Goal: Consume media (video, audio): Consume media (video, audio)

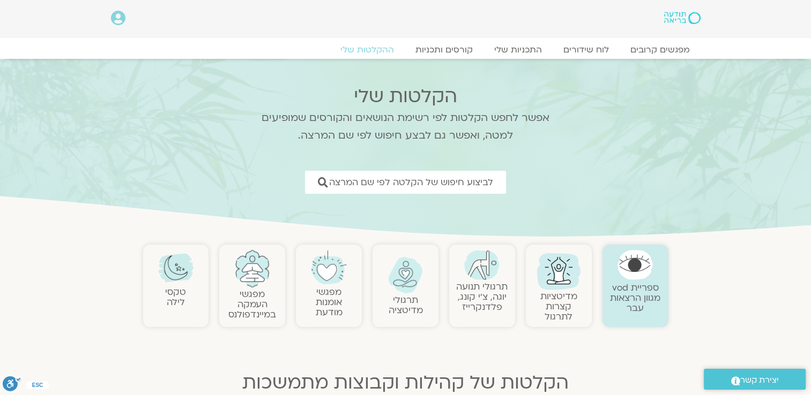
click at [411, 287] on img at bounding box center [405, 275] width 35 height 36
click at [410, 289] on img at bounding box center [405, 275] width 35 height 36
click at [414, 310] on link "תרגולי מדיטציה" at bounding box center [405, 305] width 34 height 23
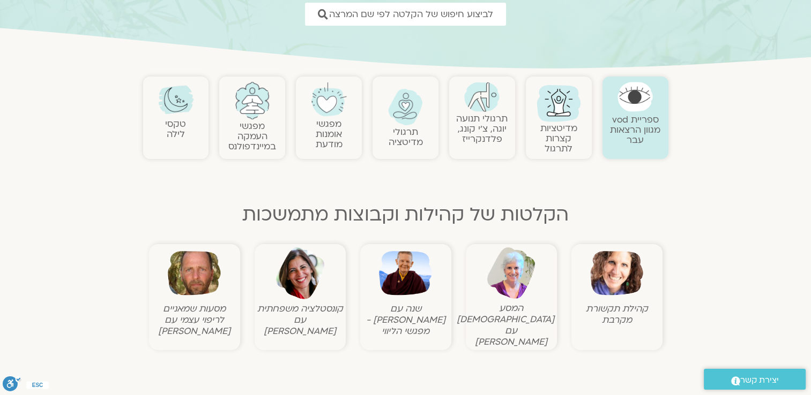
scroll to position [294, 0]
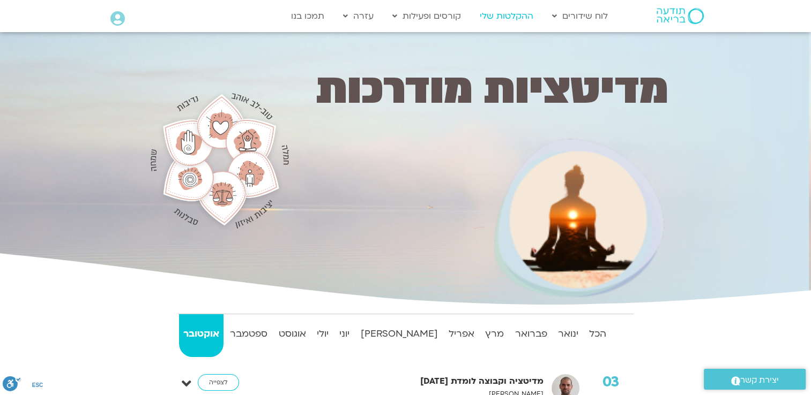
click at [505, 17] on link "ההקלטות שלי" at bounding box center [506, 16] width 64 height 20
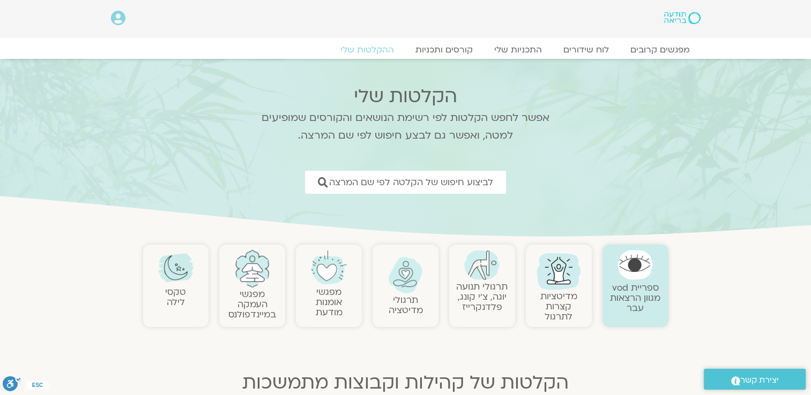
click at [403, 296] on link "תרגולי מדיטציה" at bounding box center [405, 305] width 34 height 23
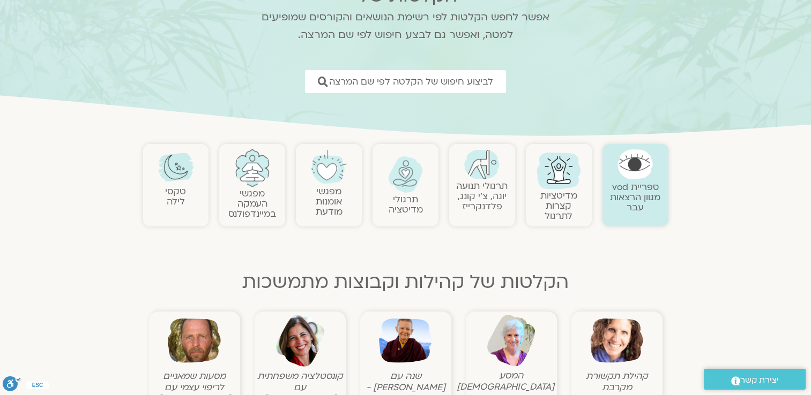
scroll to position [265, 0]
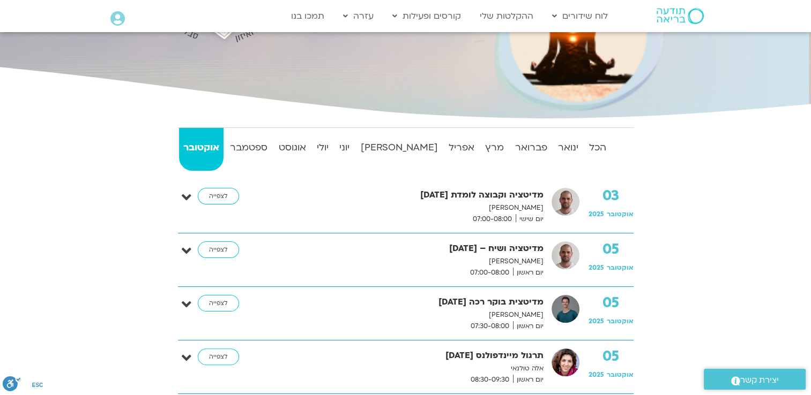
scroll to position [287, 0]
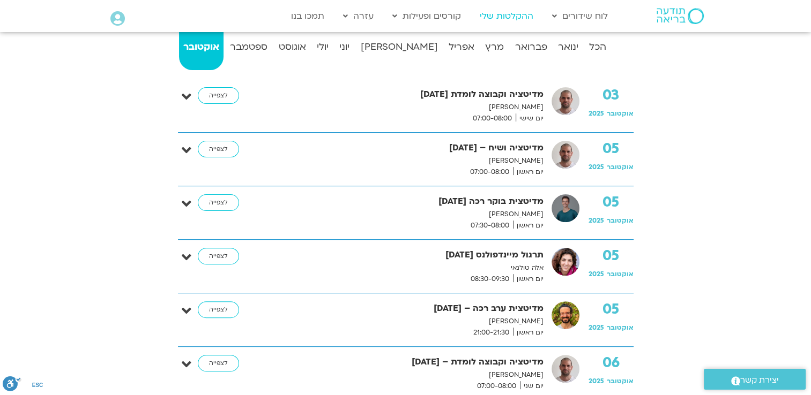
click at [506, 15] on link "ההקלטות שלי" at bounding box center [506, 16] width 64 height 20
click at [506, 16] on link "ההקלטות שלי" at bounding box center [506, 16] width 64 height 20
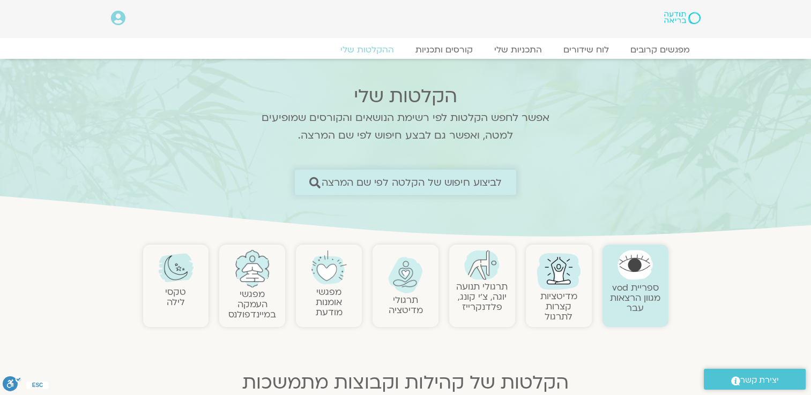
click at [485, 182] on span "לביצוע חיפוש של הקלטה לפי שם המרצה" at bounding box center [411, 182] width 181 height 11
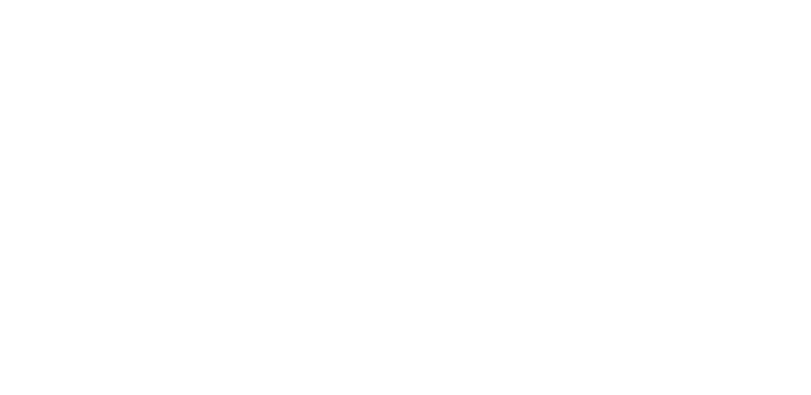
click at [0, 0] on html at bounding box center [0, 0] width 0 height 0
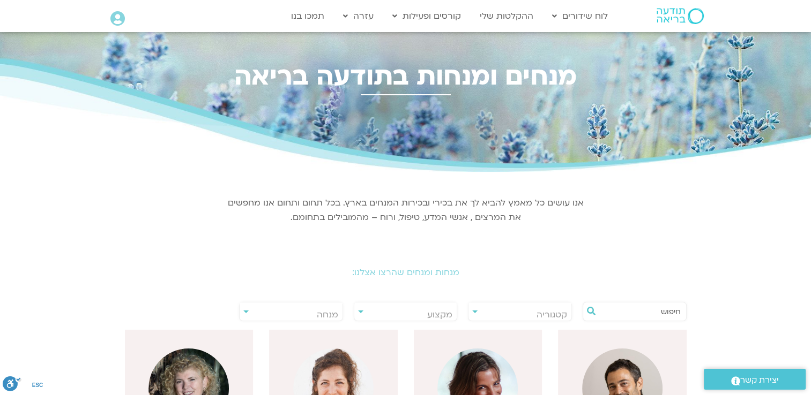
click at [629, 312] on input "text" at bounding box center [639, 312] width 81 height 18
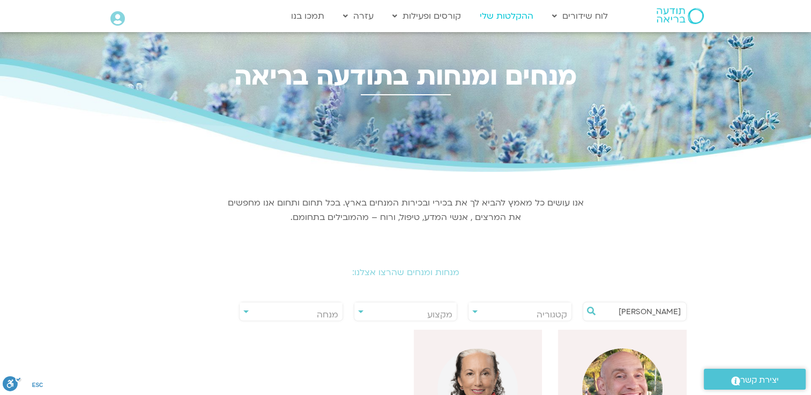
type input "[PERSON_NAME]"
click at [619, 370] on img at bounding box center [622, 389] width 80 height 80
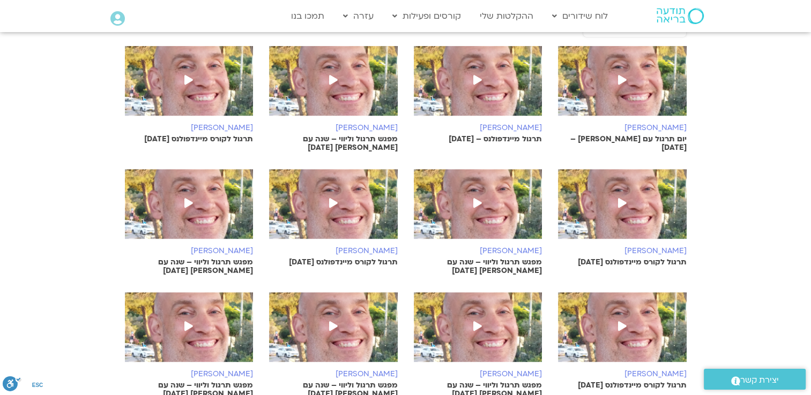
scroll to position [351, 0]
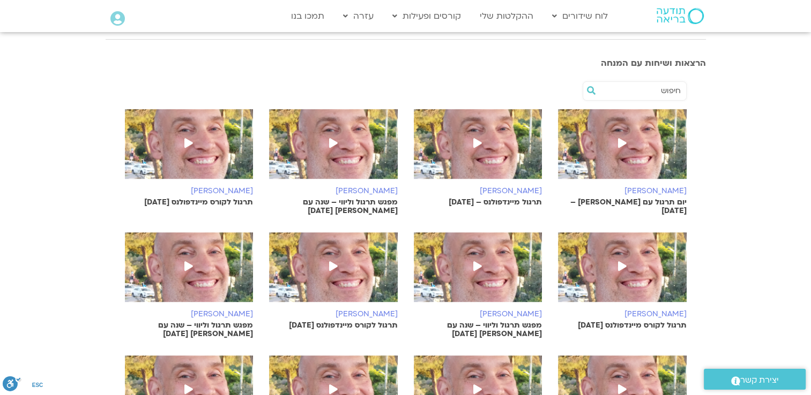
click at [478, 142] on icon at bounding box center [477, 143] width 9 height 10
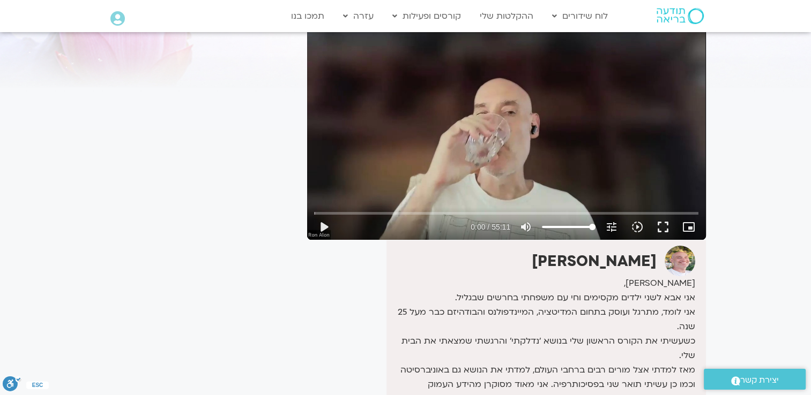
scroll to position [88, 0]
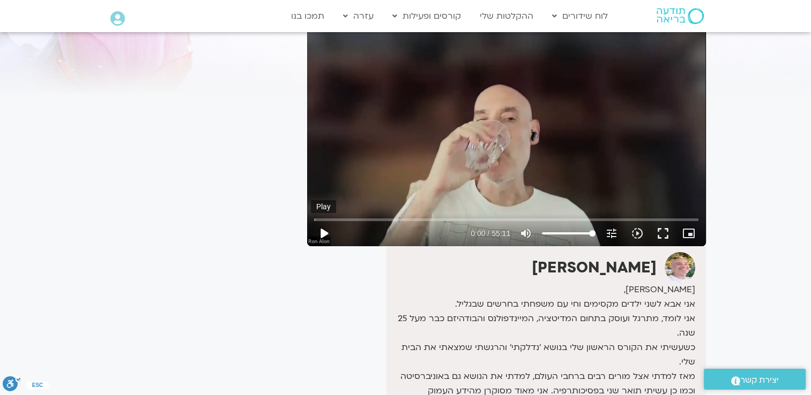
click at [323, 231] on button "play_arrow" at bounding box center [324, 234] width 26 height 26
click at [661, 228] on button "fullscreen" at bounding box center [663, 234] width 26 height 26
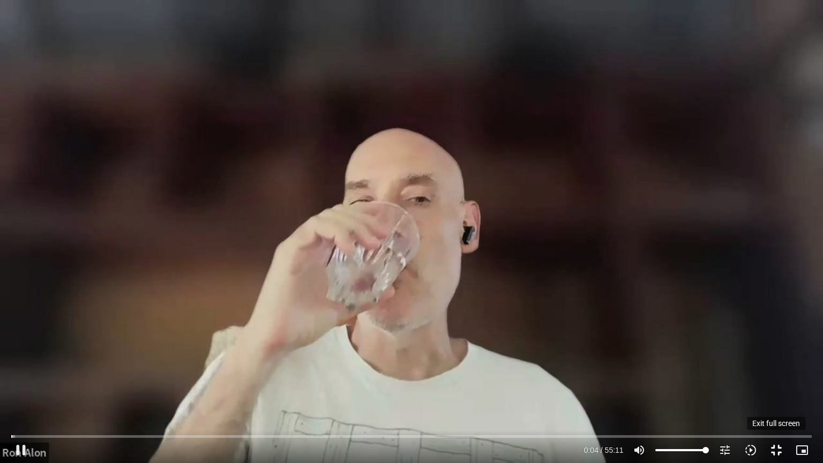
click at [784, 447] on button "fullscreen_exit" at bounding box center [777, 450] width 26 height 26
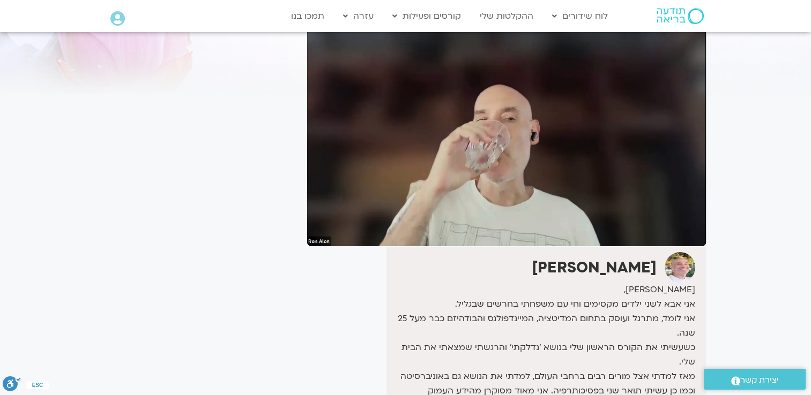
click at [255, 297] on div "It seems we can't find what you're looking for. It seems we can't find what you…" at bounding box center [200, 272] width 201 height 599
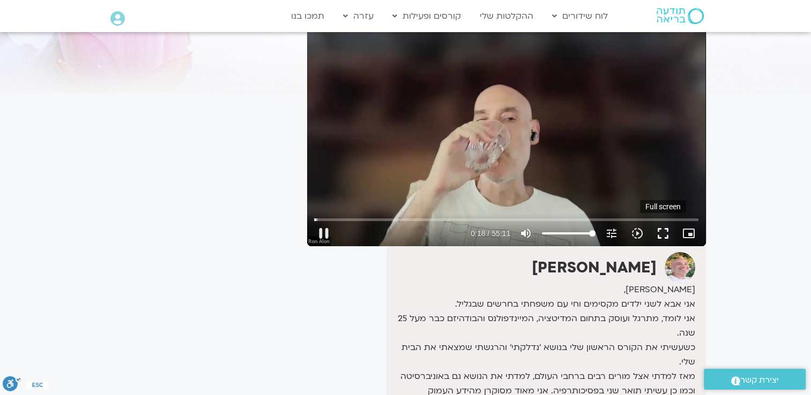
click at [658, 230] on button "fullscreen" at bounding box center [663, 234] width 26 height 26
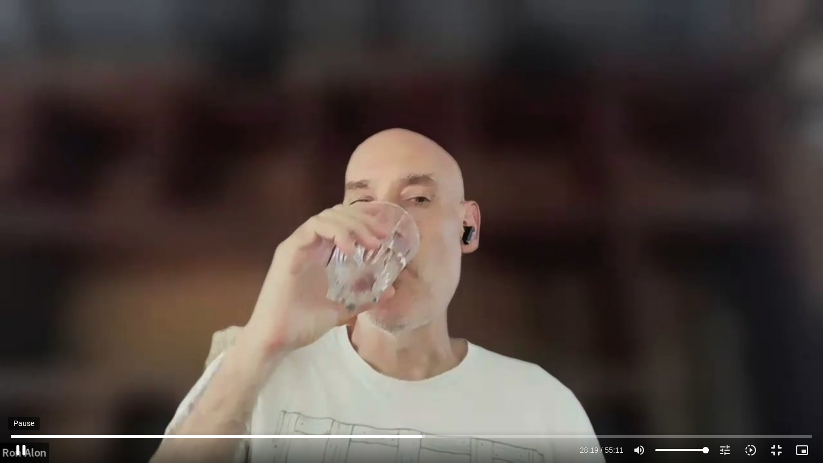
click at [16, 451] on button "pause" at bounding box center [21, 450] width 26 height 26
type input "1699.482819"
click at [773, 445] on button "fullscreen_exit" at bounding box center [777, 450] width 26 height 26
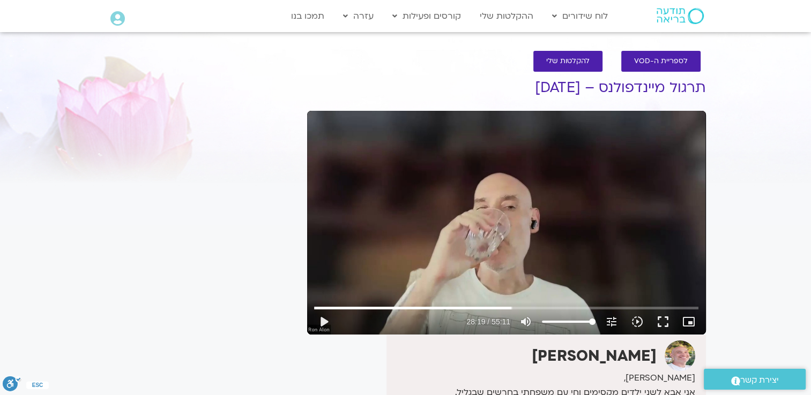
scroll to position [0, 0]
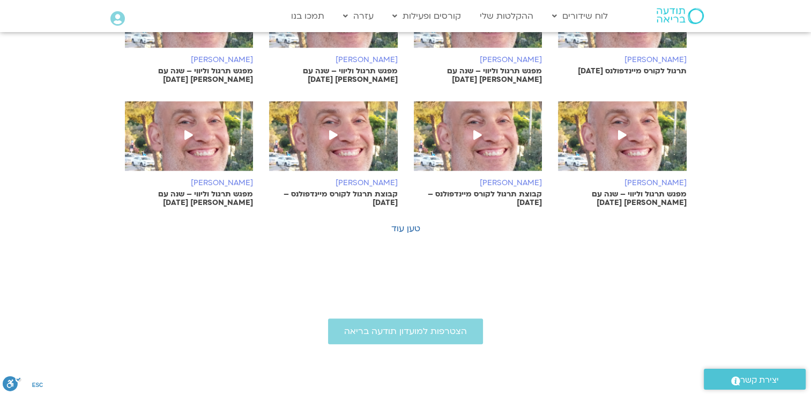
scroll to position [753, 0]
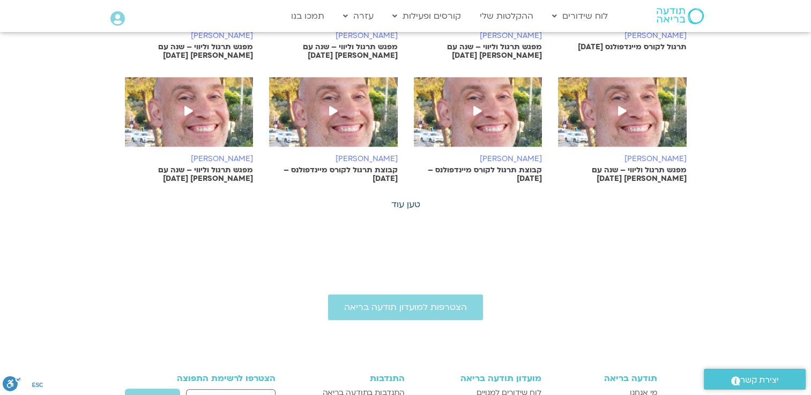
click at [401, 203] on link "טען עוד" at bounding box center [405, 205] width 29 height 12
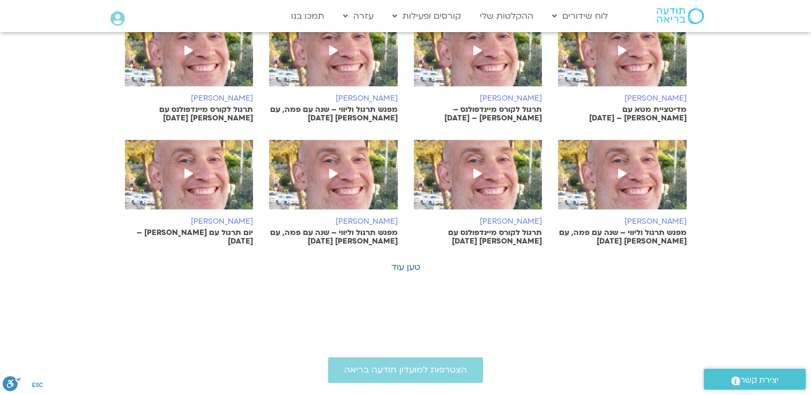
scroll to position [1174, 0]
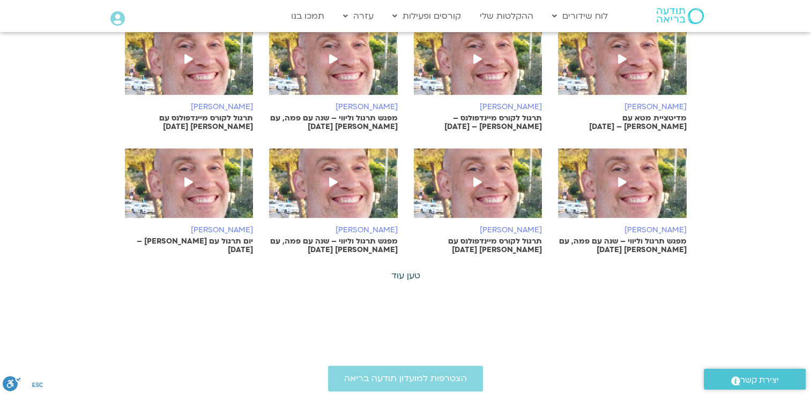
click at [401, 274] on link "טען עוד" at bounding box center [405, 276] width 29 height 12
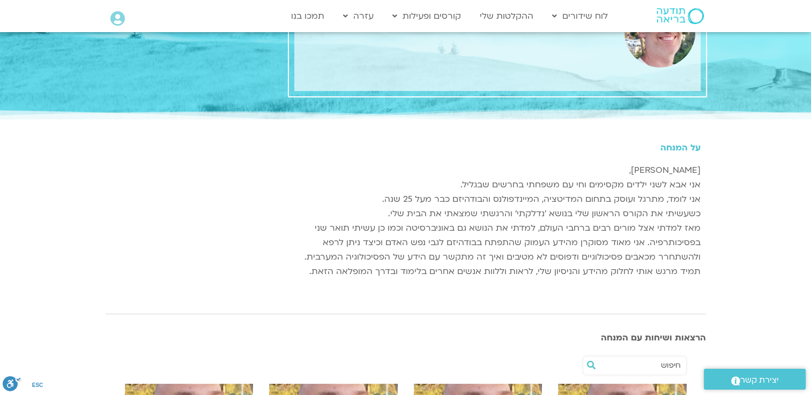
scroll to position [0, 0]
